Goal: Task Accomplishment & Management: Manage account settings

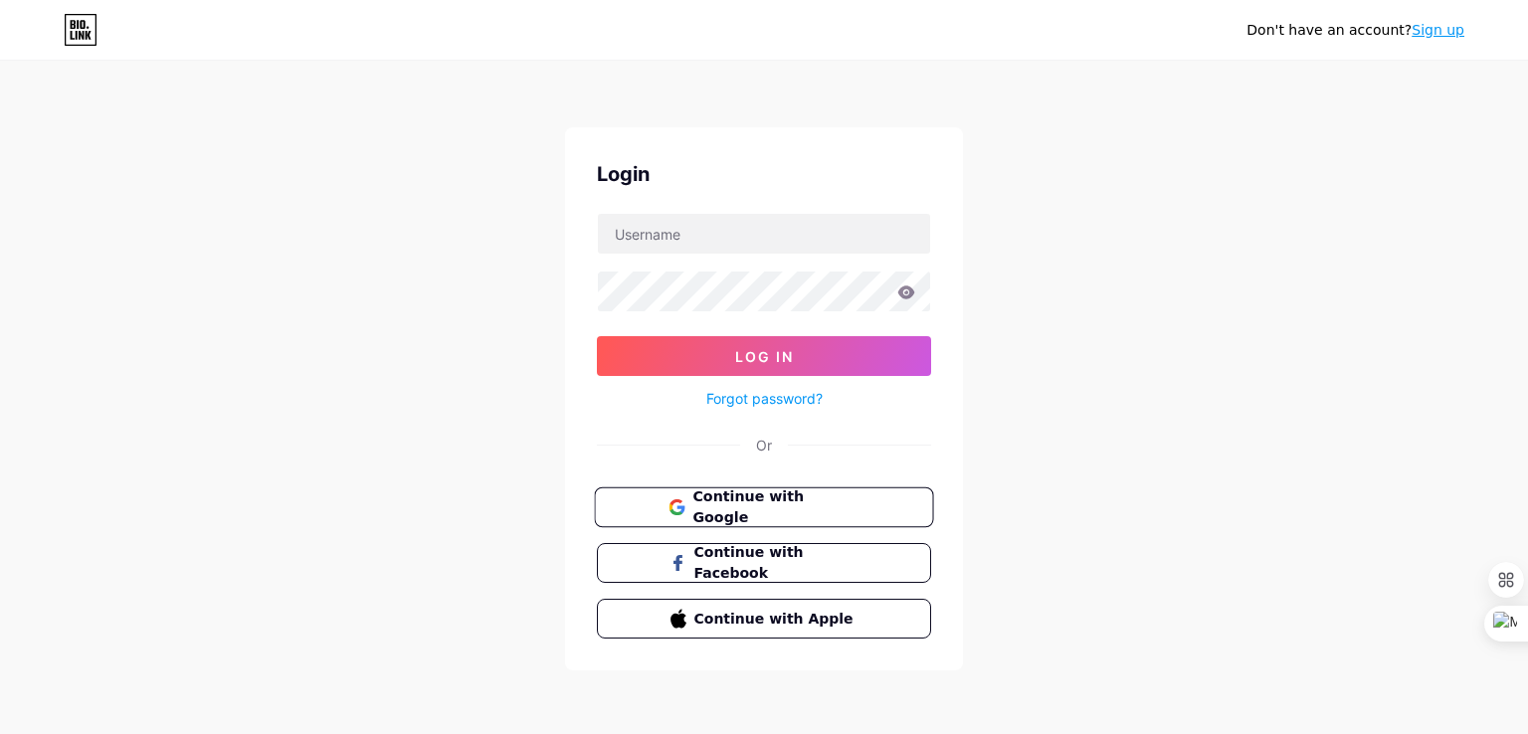
click at [828, 498] on span "Continue with Google" at bounding box center [776, 508] width 166 height 43
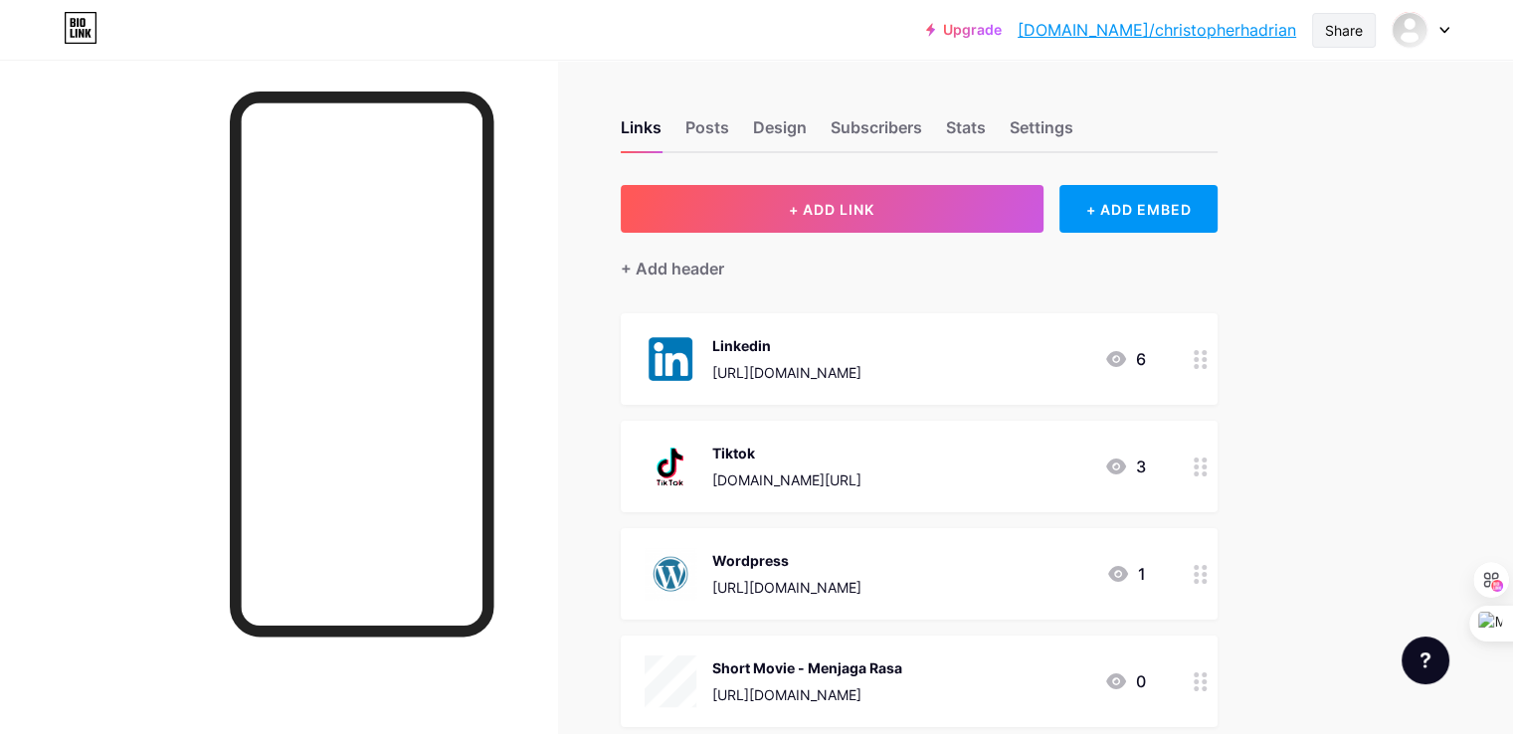
click at [1335, 28] on div "Share" at bounding box center [1344, 30] width 38 height 21
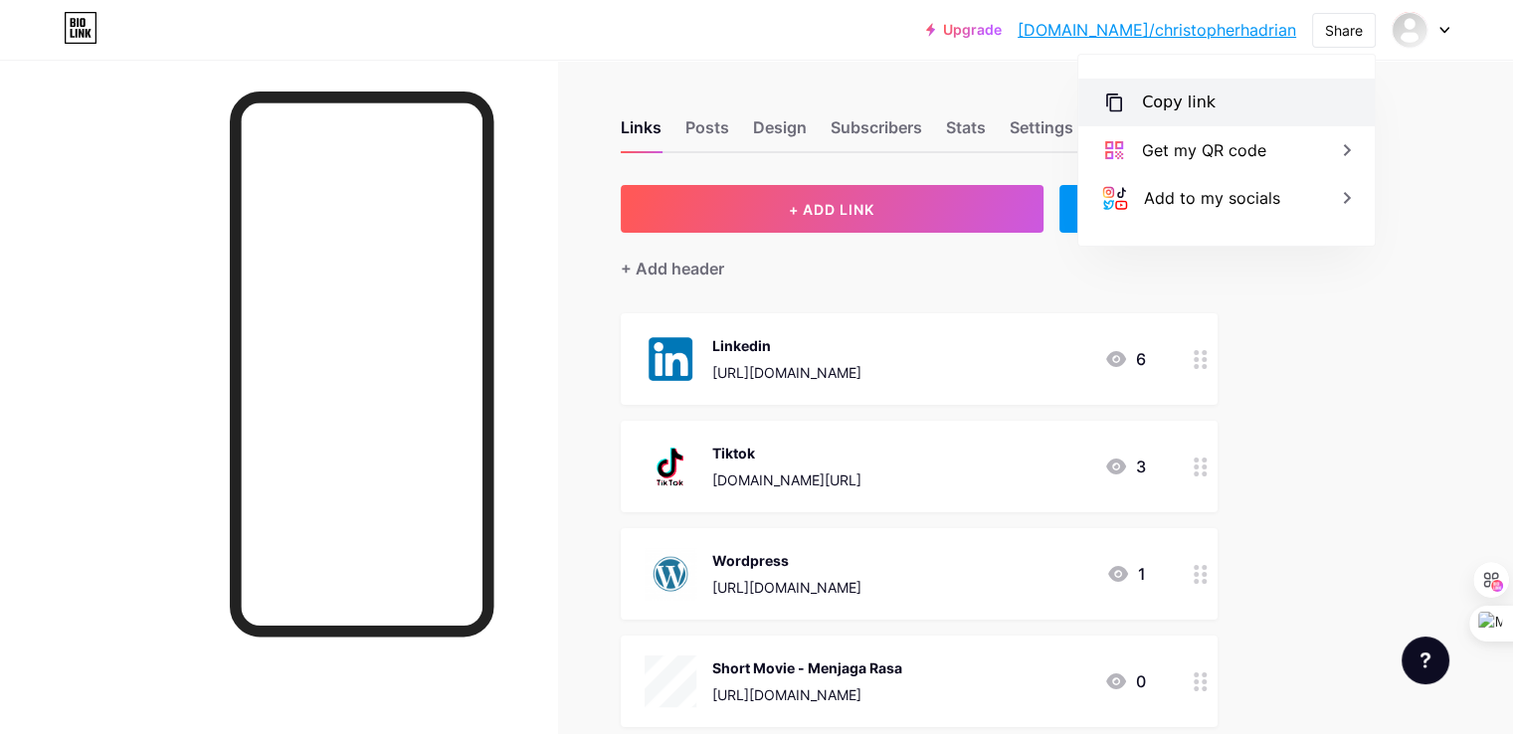
click at [1179, 104] on div "Copy link" at bounding box center [1179, 103] width 74 height 24
click at [1301, 348] on div "Links Posts Design Subscribers Stats Settings + ADD LINK + ADD EMBED + Add head…" at bounding box center [650, 623] width 1301 height 1126
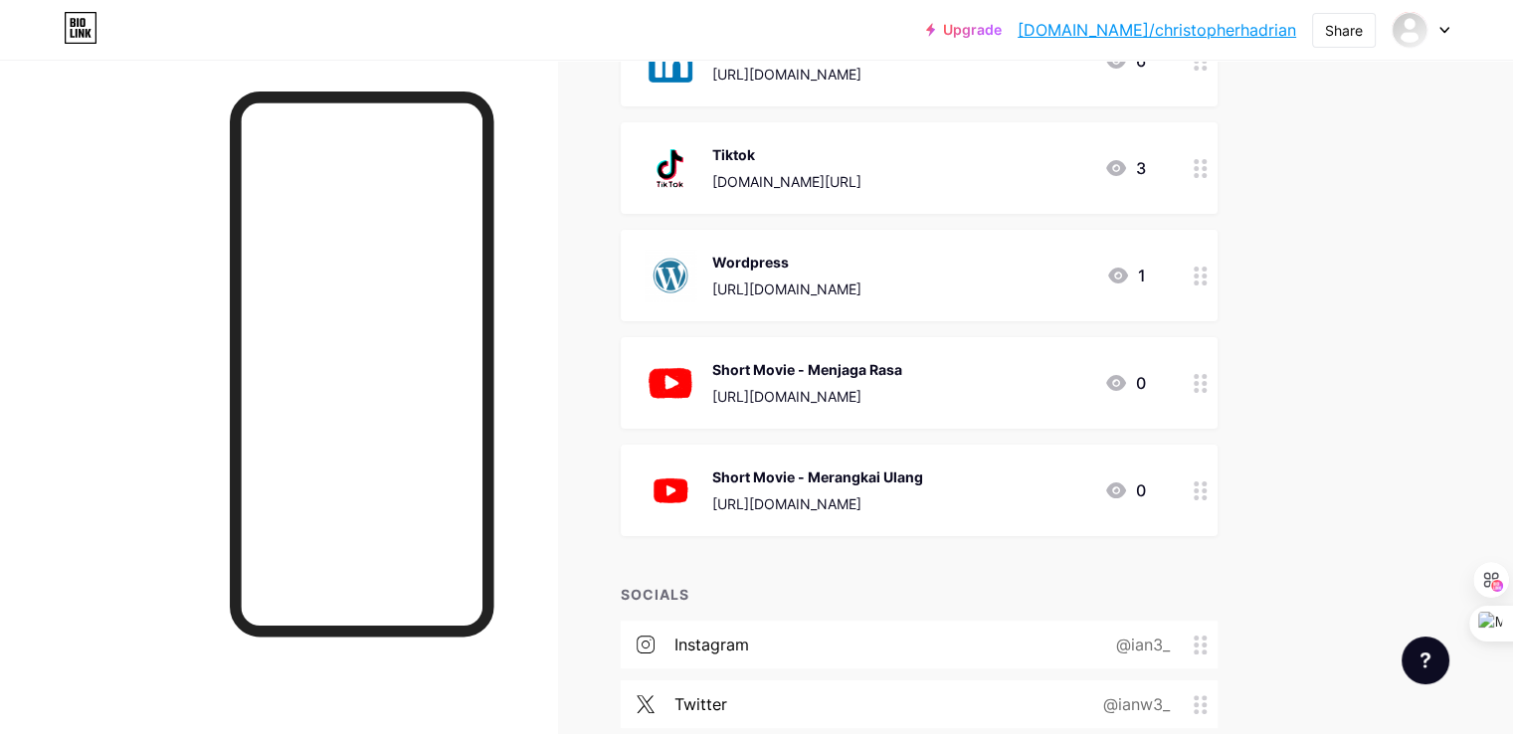
scroll to position [450, 0]
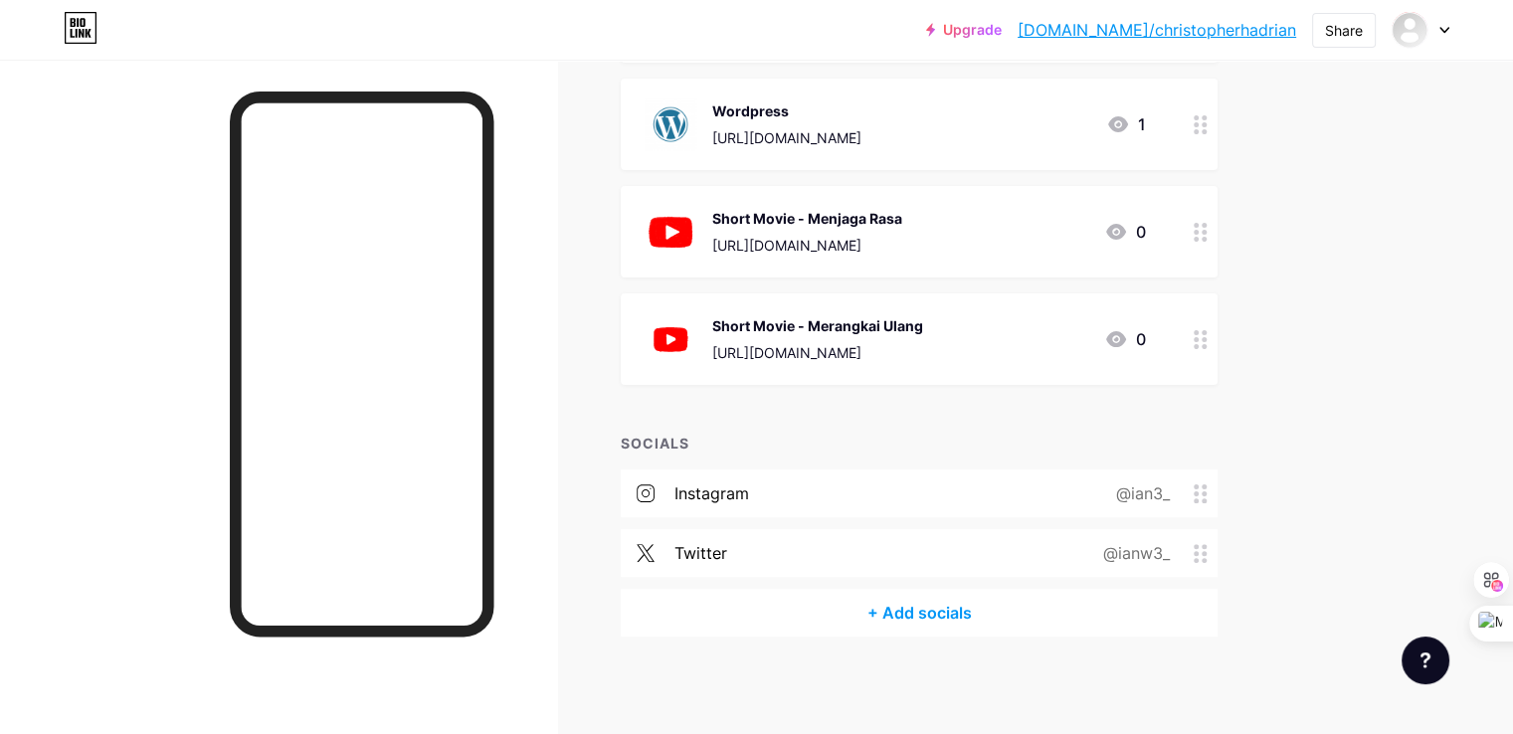
click at [1208, 556] on icon at bounding box center [1201, 553] width 14 height 19
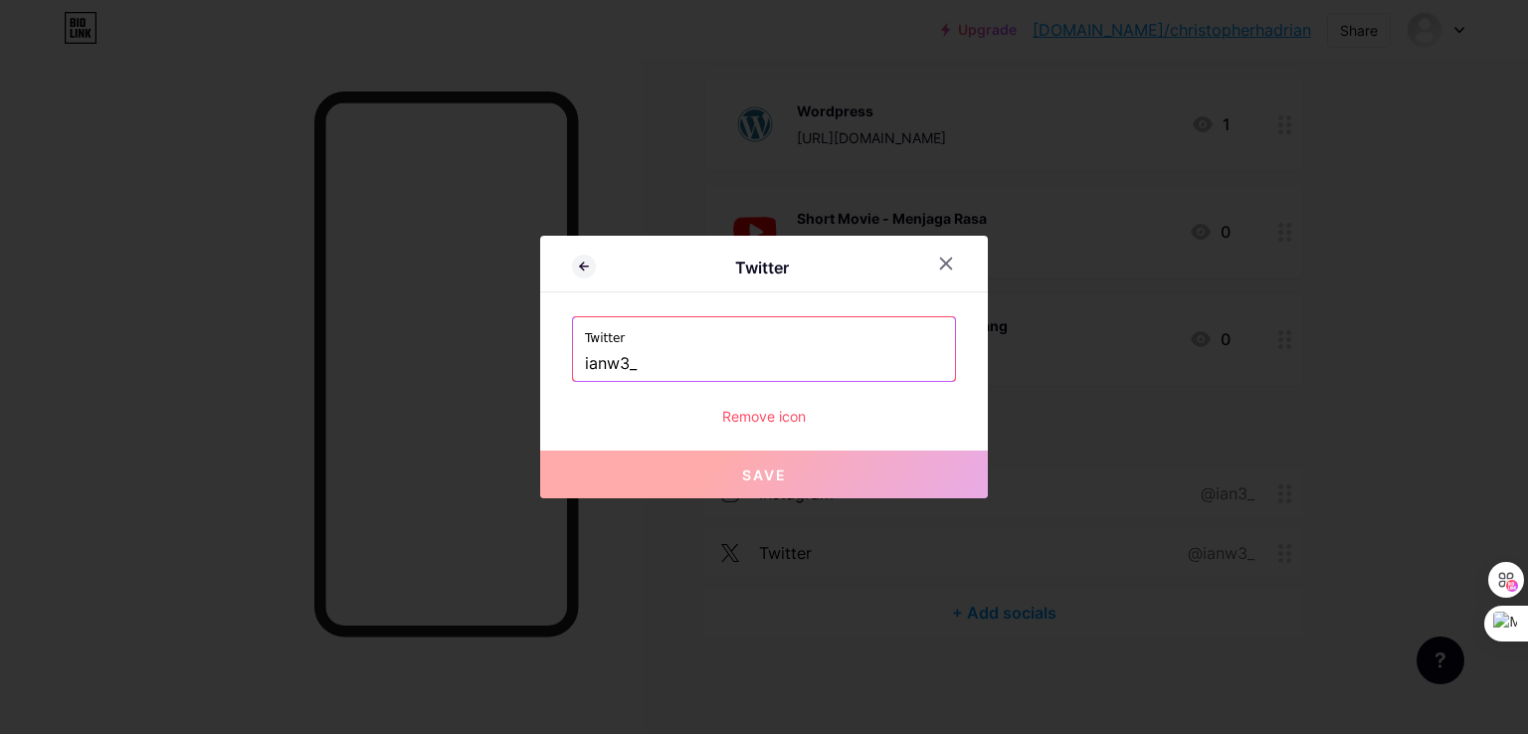
click at [741, 416] on div "Remove icon" at bounding box center [764, 416] width 384 height 21
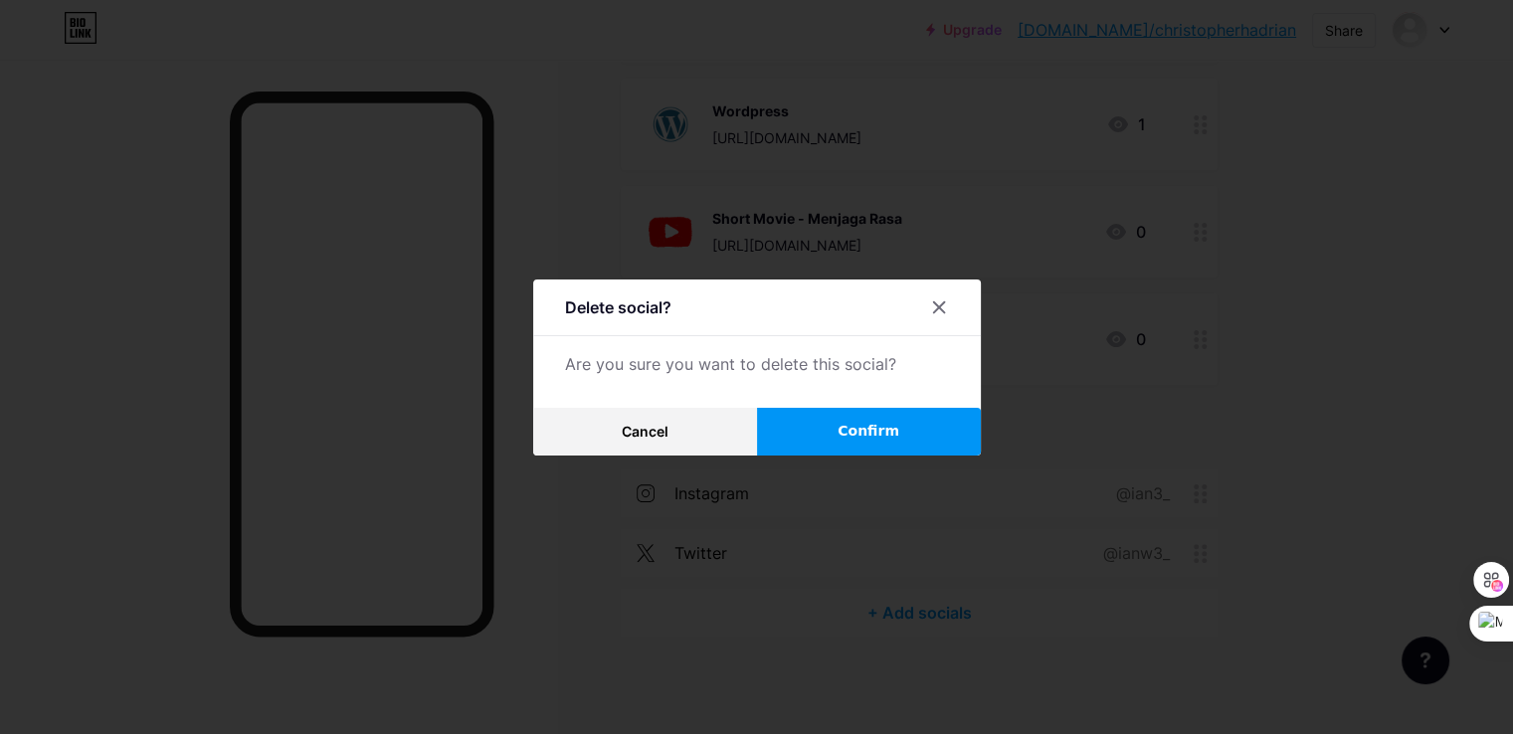
click at [810, 435] on button "Confirm" at bounding box center [869, 432] width 224 height 48
